Goal: Register for event/course

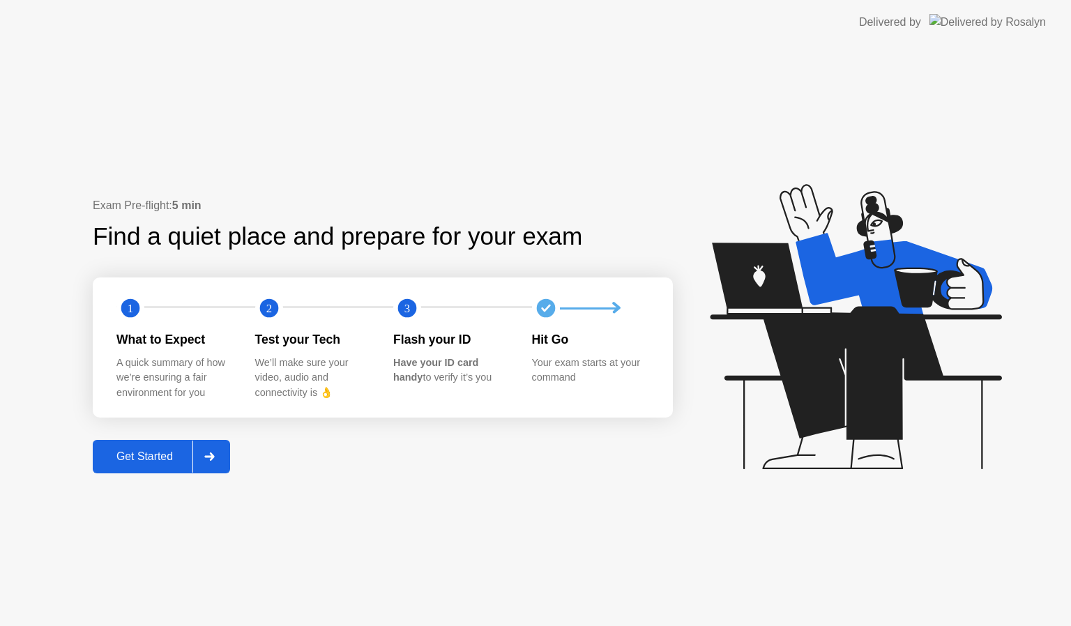
click at [156, 459] on div "Get Started" at bounding box center [145, 456] width 96 height 13
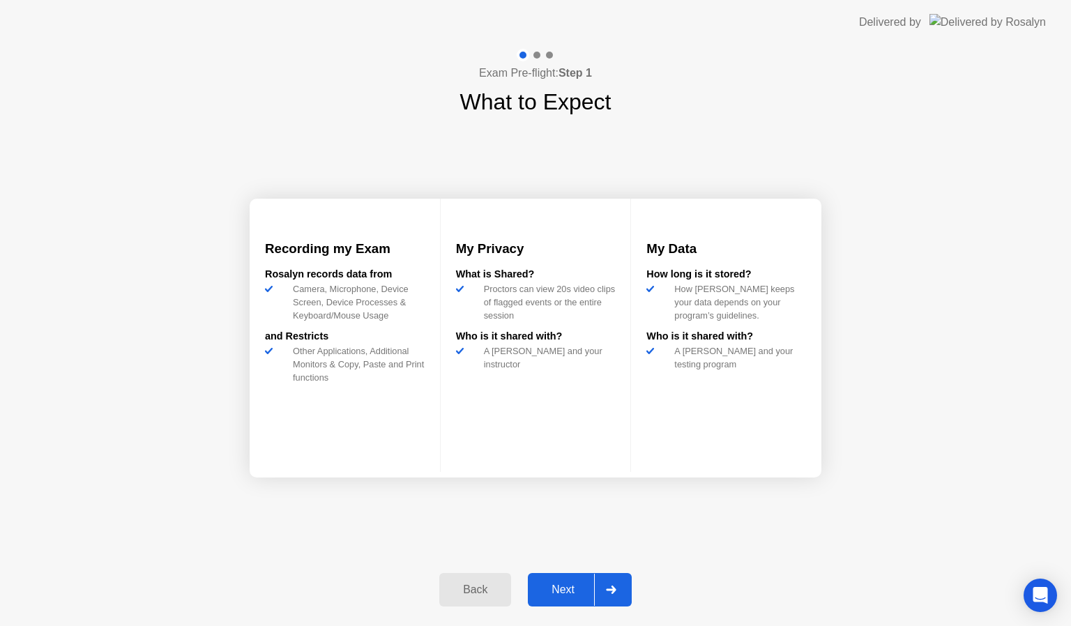
click at [565, 588] on div "Next" at bounding box center [563, 590] width 62 height 13
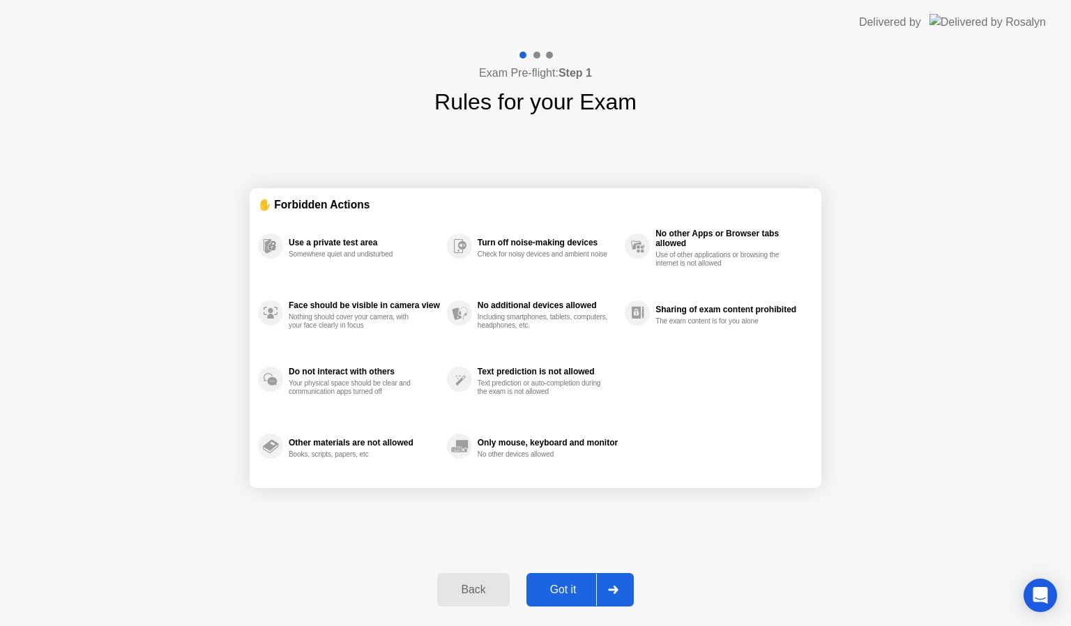
click at [565, 588] on div "Got it" at bounding box center [564, 590] width 66 height 13
select select "**********"
select select "*******"
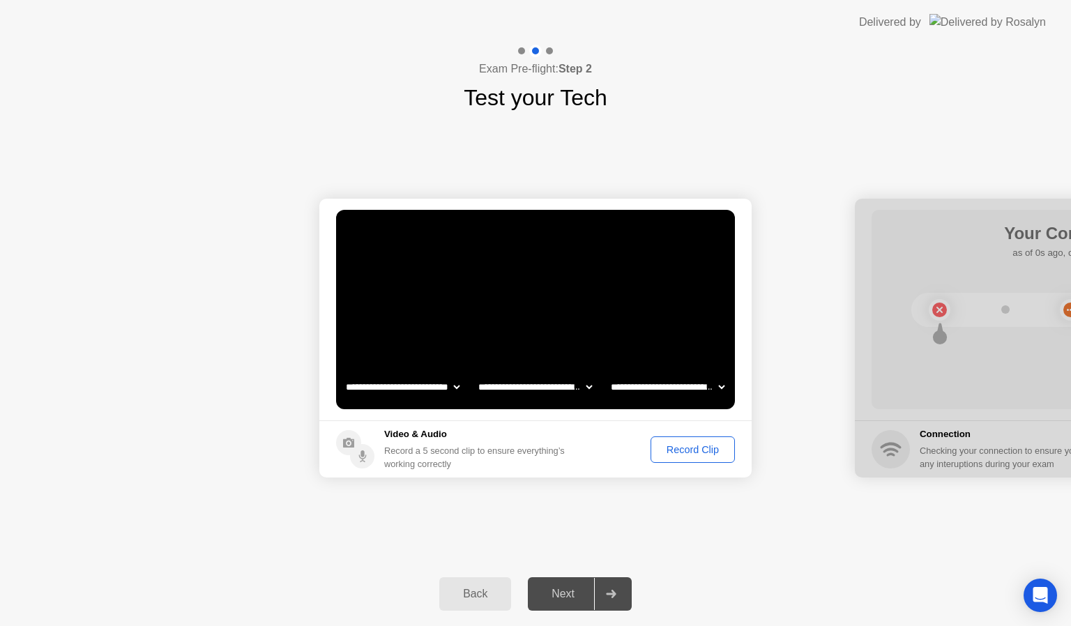
click at [680, 446] on div "Record Clip" at bounding box center [692, 449] width 75 height 11
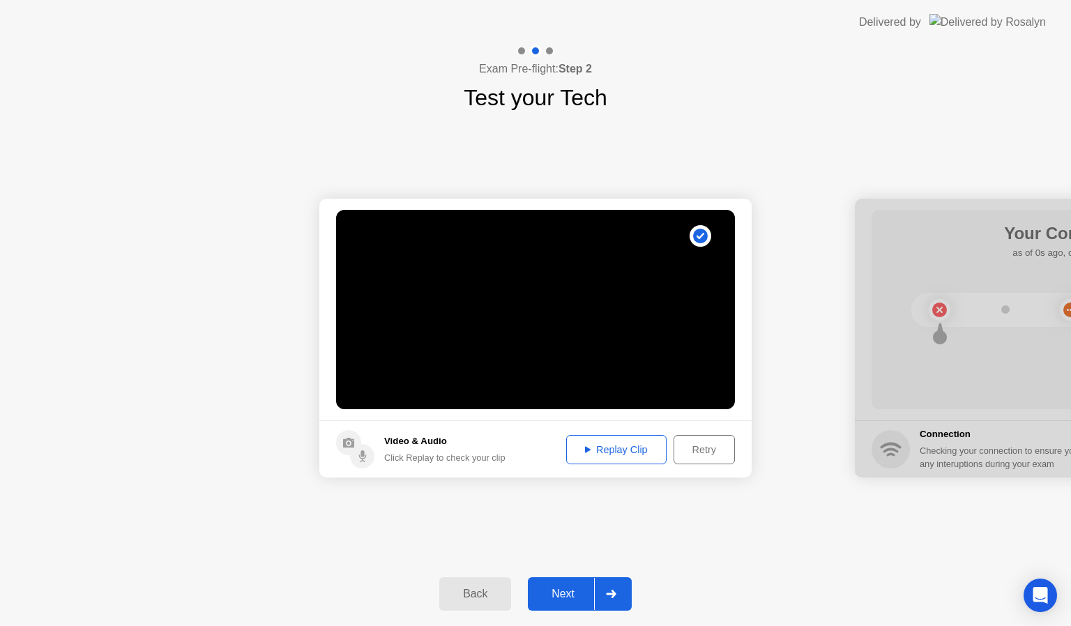
click at [566, 594] on div "Next" at bounding box center [563, 594] width 62 height 13
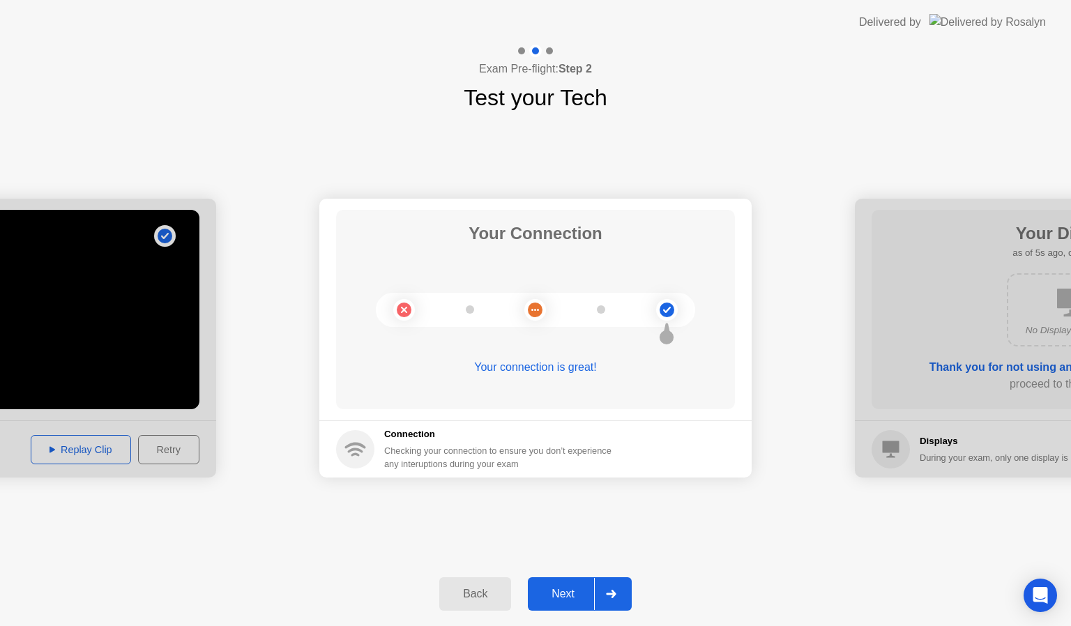
click at [566, 594] on div "Next" at bounding box center [563, 594] width 62 height 13
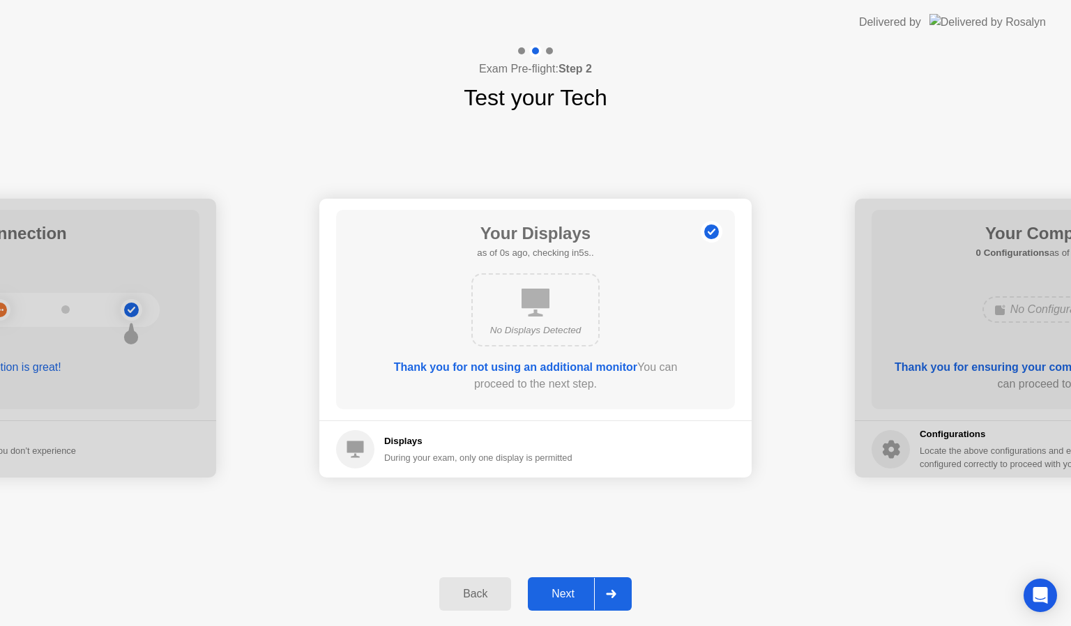
click at [566, 594] on div "Next" at bounding box center [563, 594] width 62 height 13
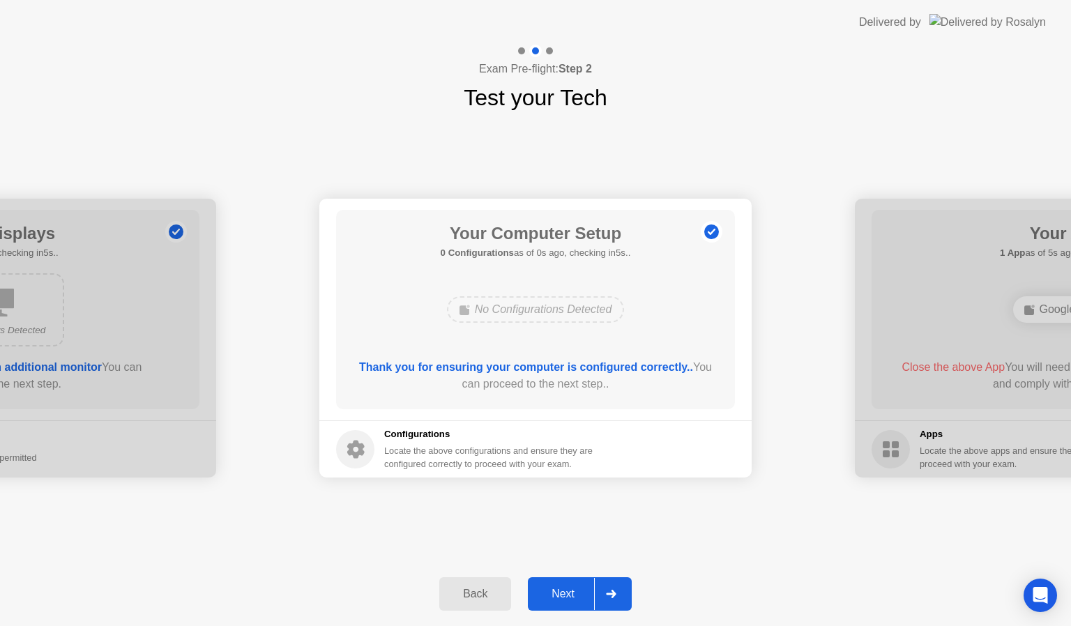
click at [566, 592] on div "Next" at bounding box center [563, 594] width 62 height 13
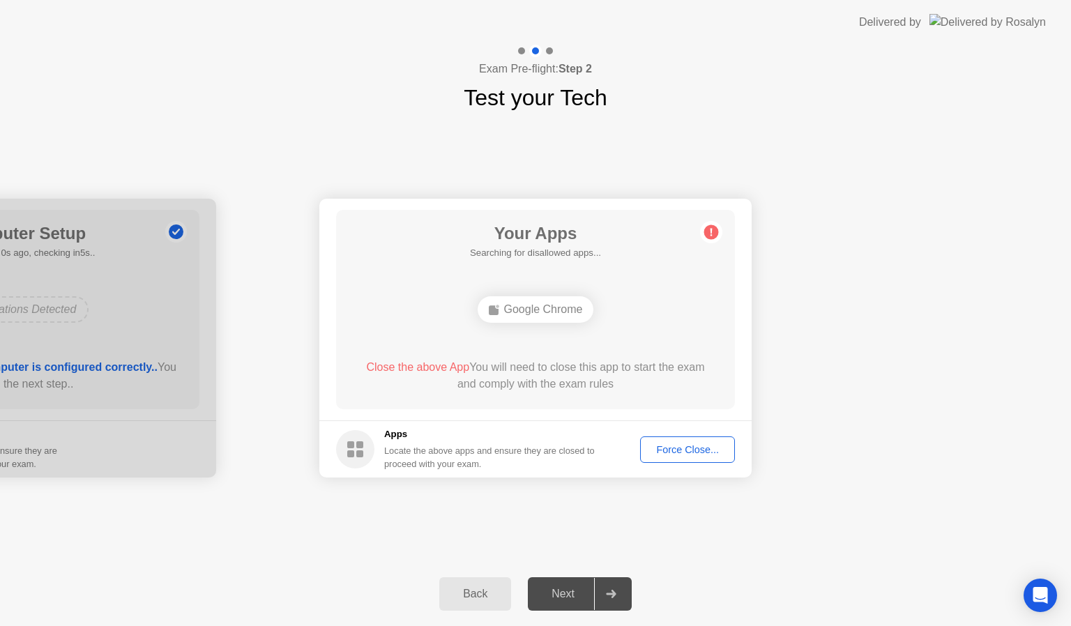
click at [566, 592] on div "Next" at bounding box center [563, 594] width 62 height 13
click at [688, 453] on div "Force Close..." at bounding box center [687, 449] width 85 height 11
click at [686, 455] on div "Force Close..." at bounding box center [687, 449] width 85 height 11
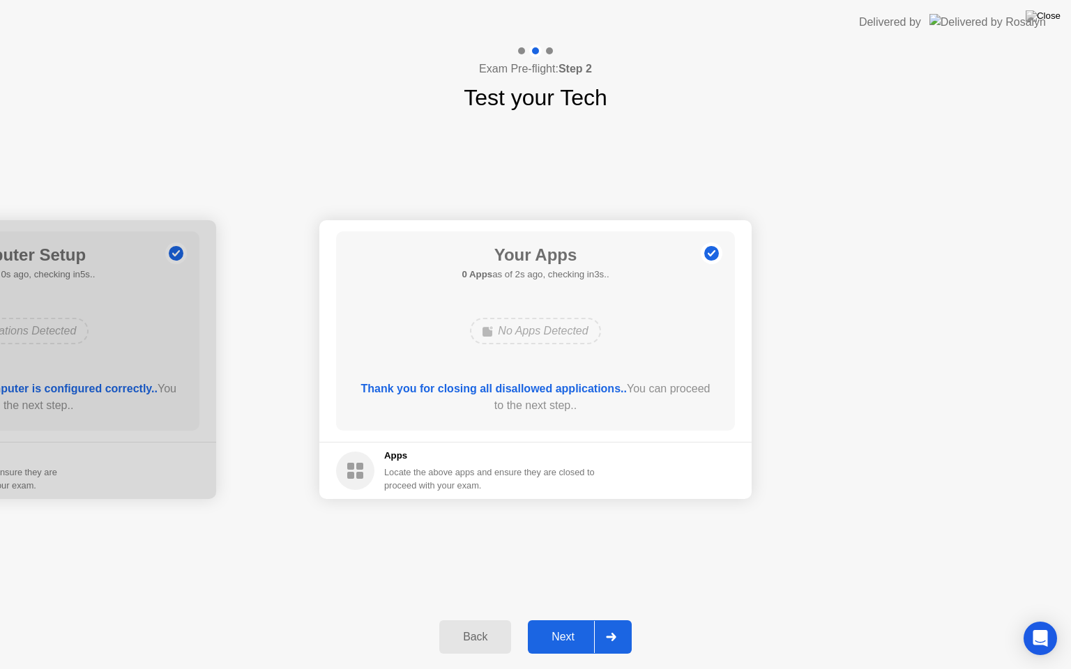
click at [554, 625] on div "Next" at bounding box center [563, 637] width 62 height 13
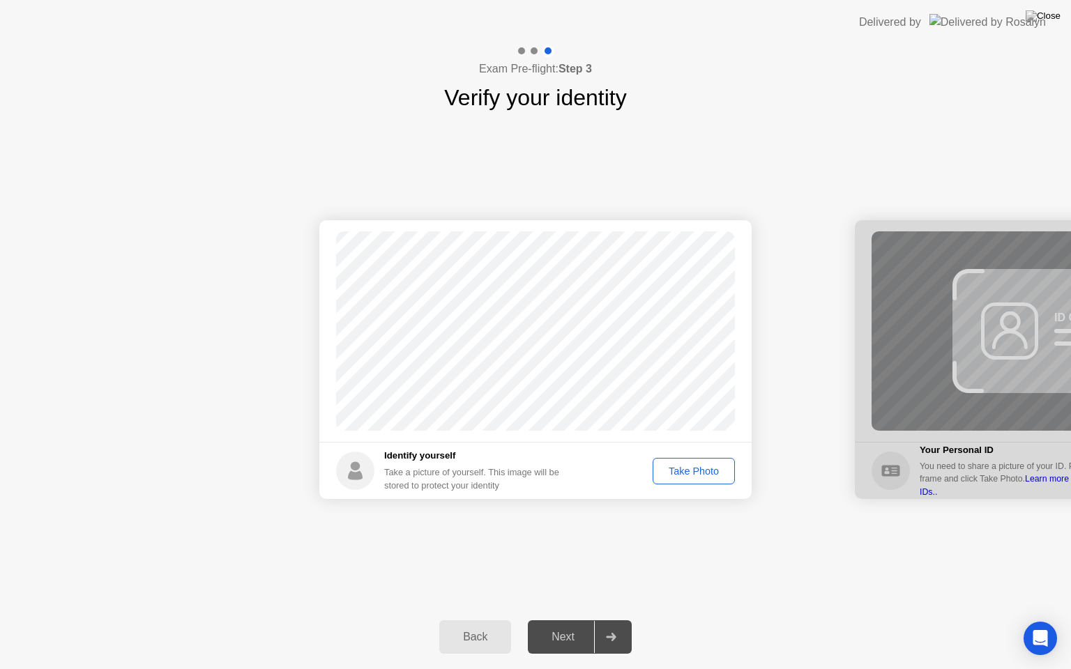
click at [689, 466] on div "Take Photo" at bounding box center [693, 471] width 73 height 11
click at [572, 625] on div "Next" at bounding box center [563, 637] width 62 height 13
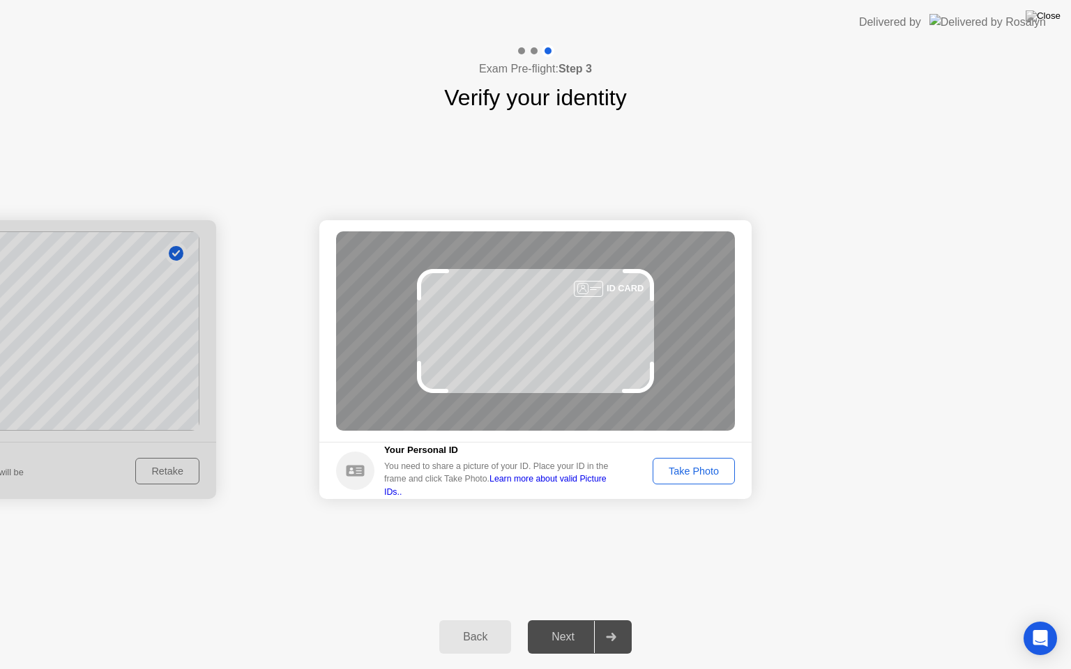
click at [694, 468] on div "Take Photo" at bounding box center [693, 471] width 73 height 11
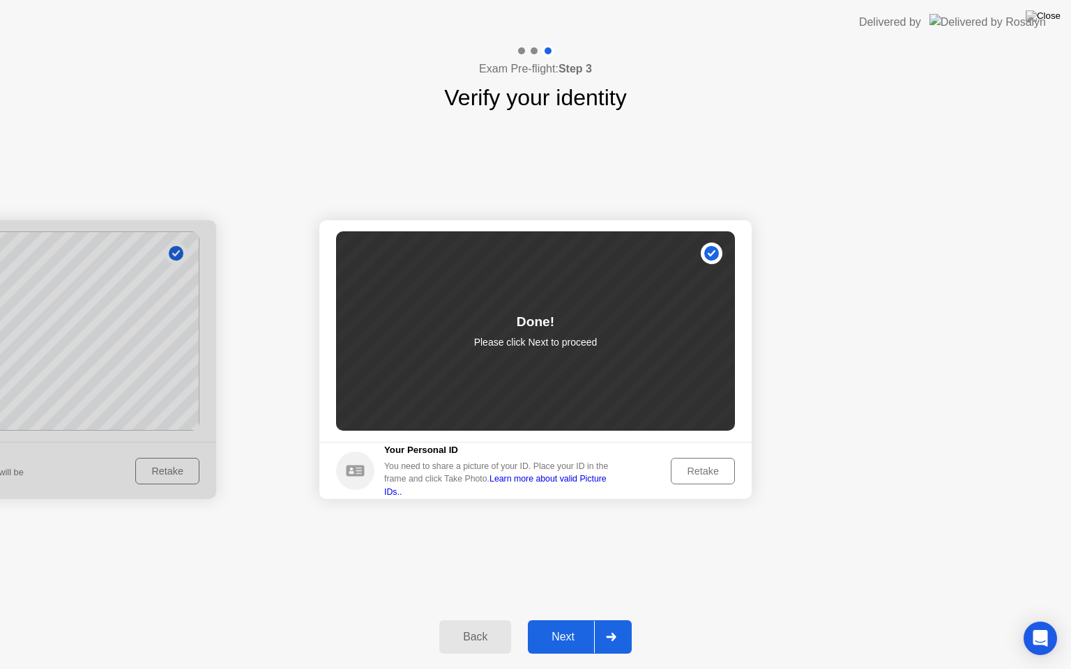
click at [575, 625] on div "Next" at bounding box center [563, 637] width 62 height 13
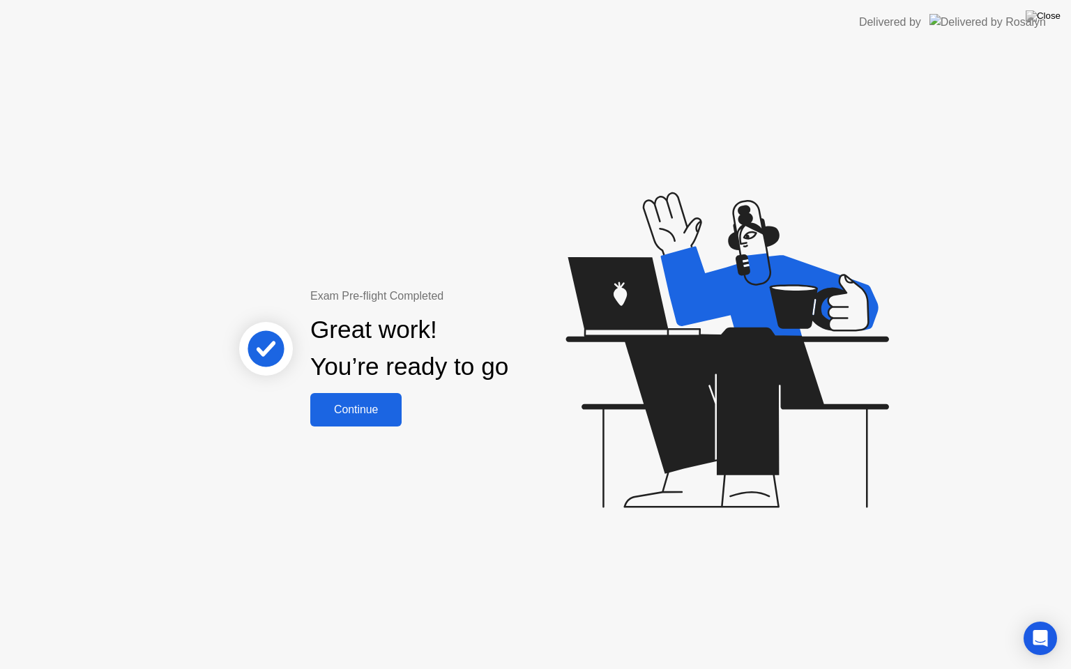
click at [357, 407] on div "Continue" at bounding box center [355, 410] width 83 height 13
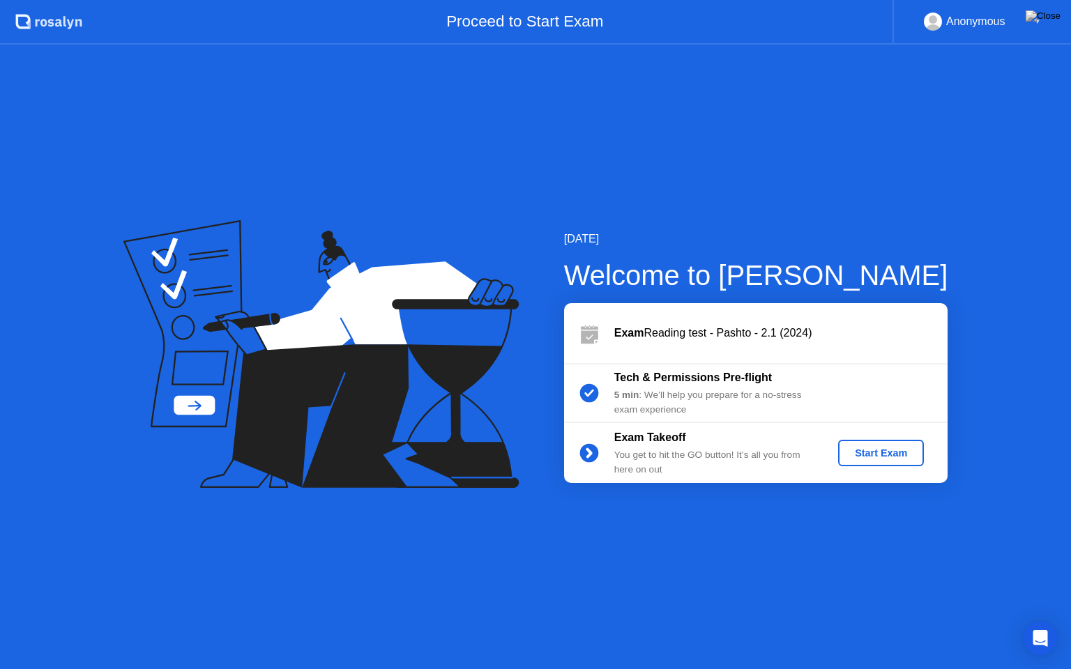
click at [886, 449] on div "Start Exam" at bounding box center [881, 453] width 75 height 11
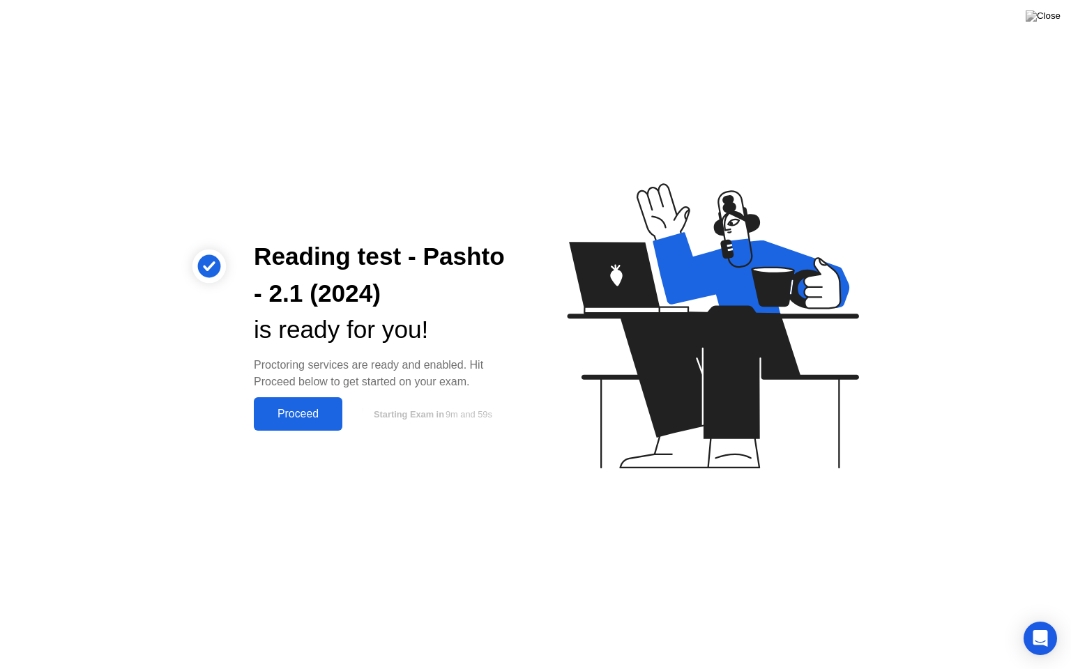
click at [293, 419] on div "Proceed" at bounding box center [298, 414] width 80 height 13
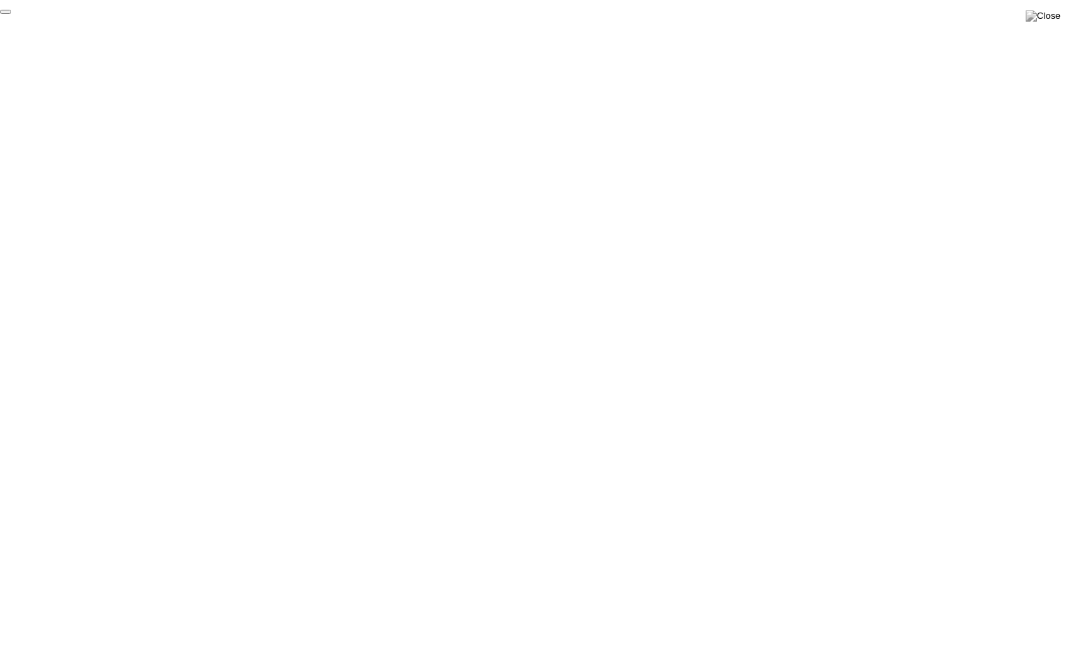
click div "End Proctoring Session"
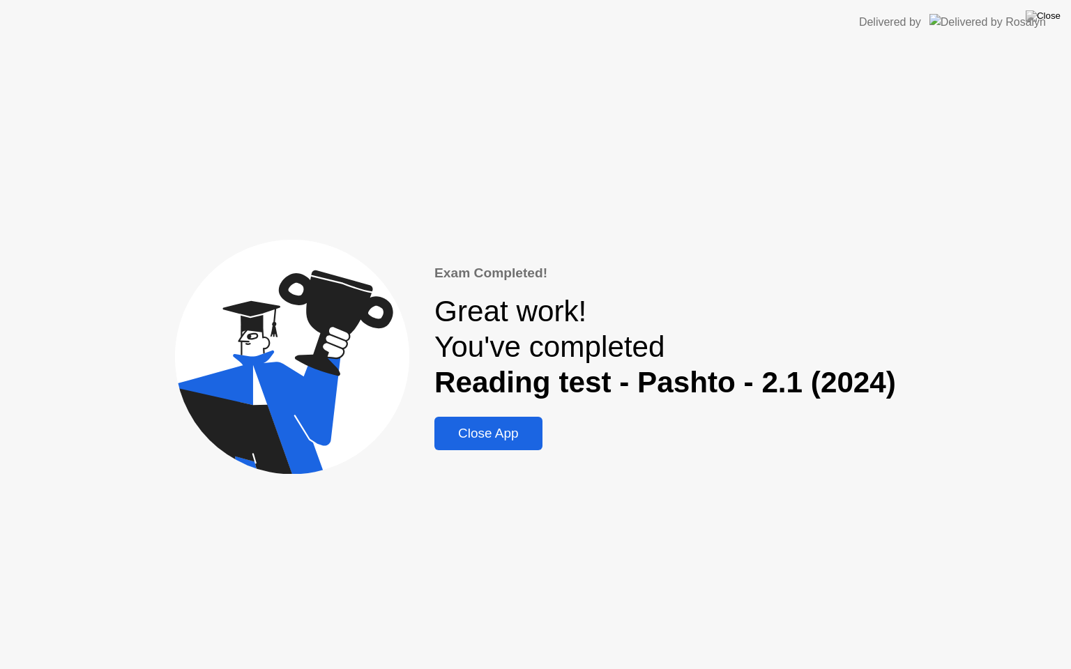
click at [515, 426] on div "Close App" at bounding box center [489, 433] width 100 height 15
